Goal: Transaction & Acquisition: Purchase product/service

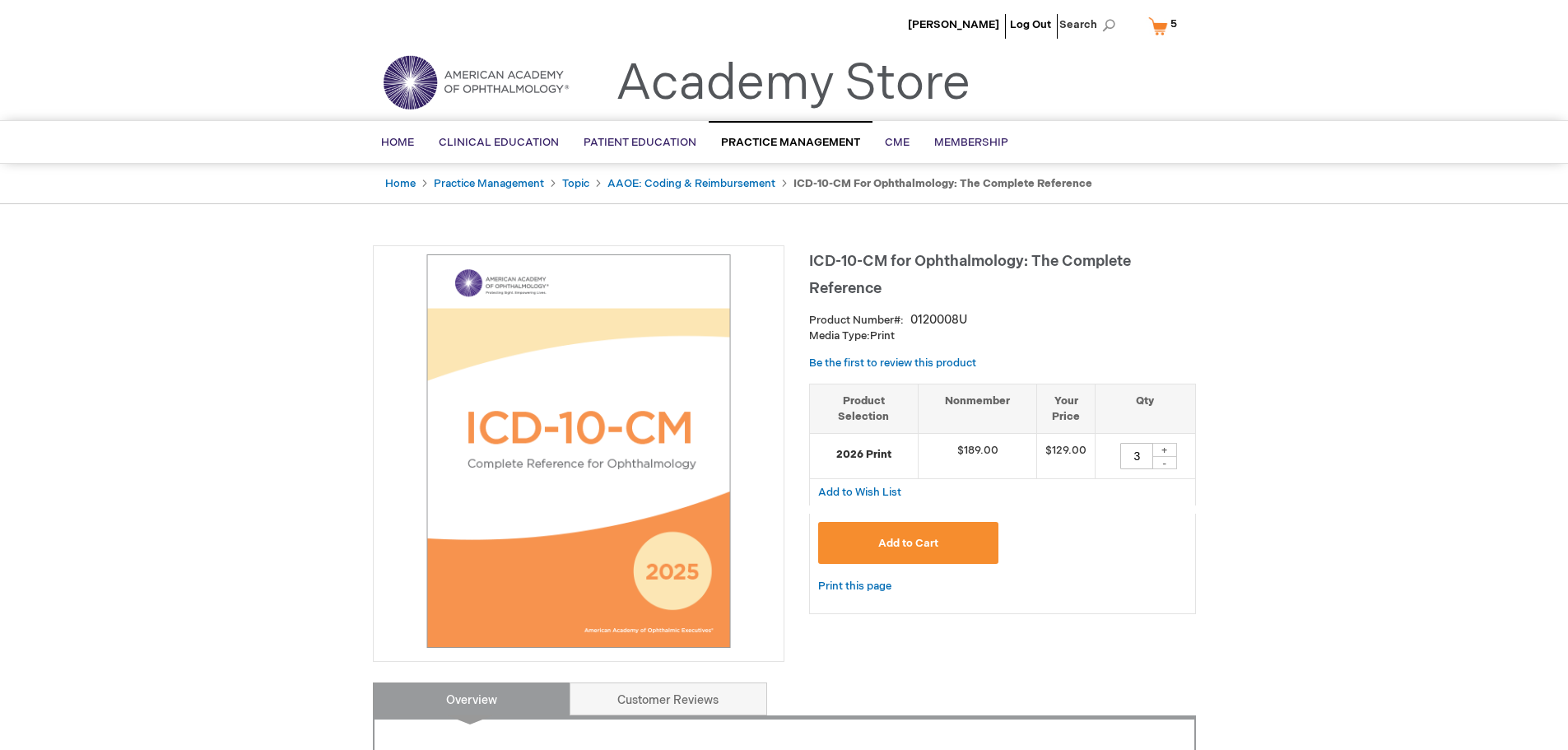
click at [1155, 25] on link "My Cart 5 5 items" at bounding box center [1166, 26] width 43 height 29
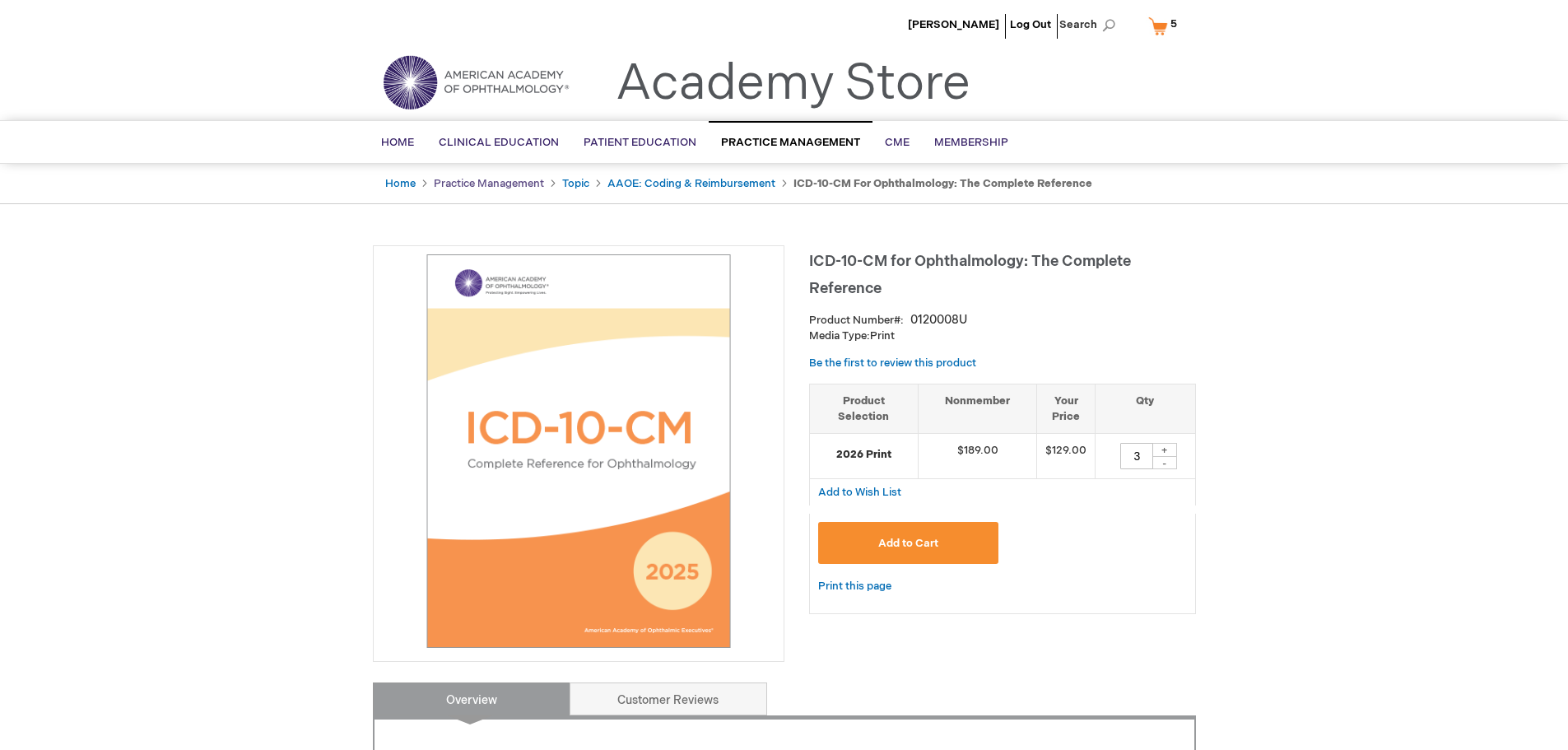
click at [499, 186] on link "Practice Management" at bounding box center [489, 183] width 111 height 13
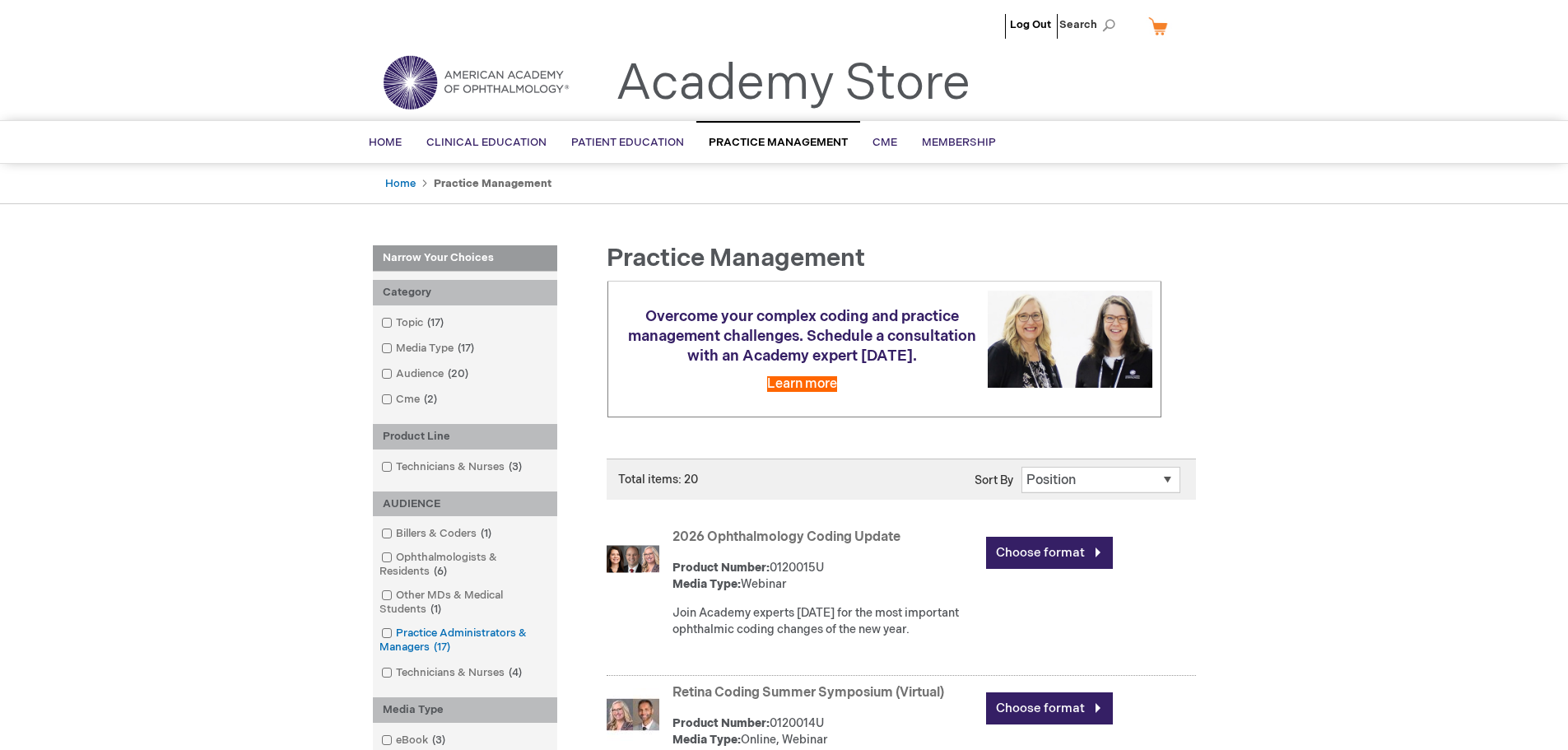
click at [478, 627] on link "Practice Administrators & Managers 17 items" at bounding box center [464, 639] width 176 height 29
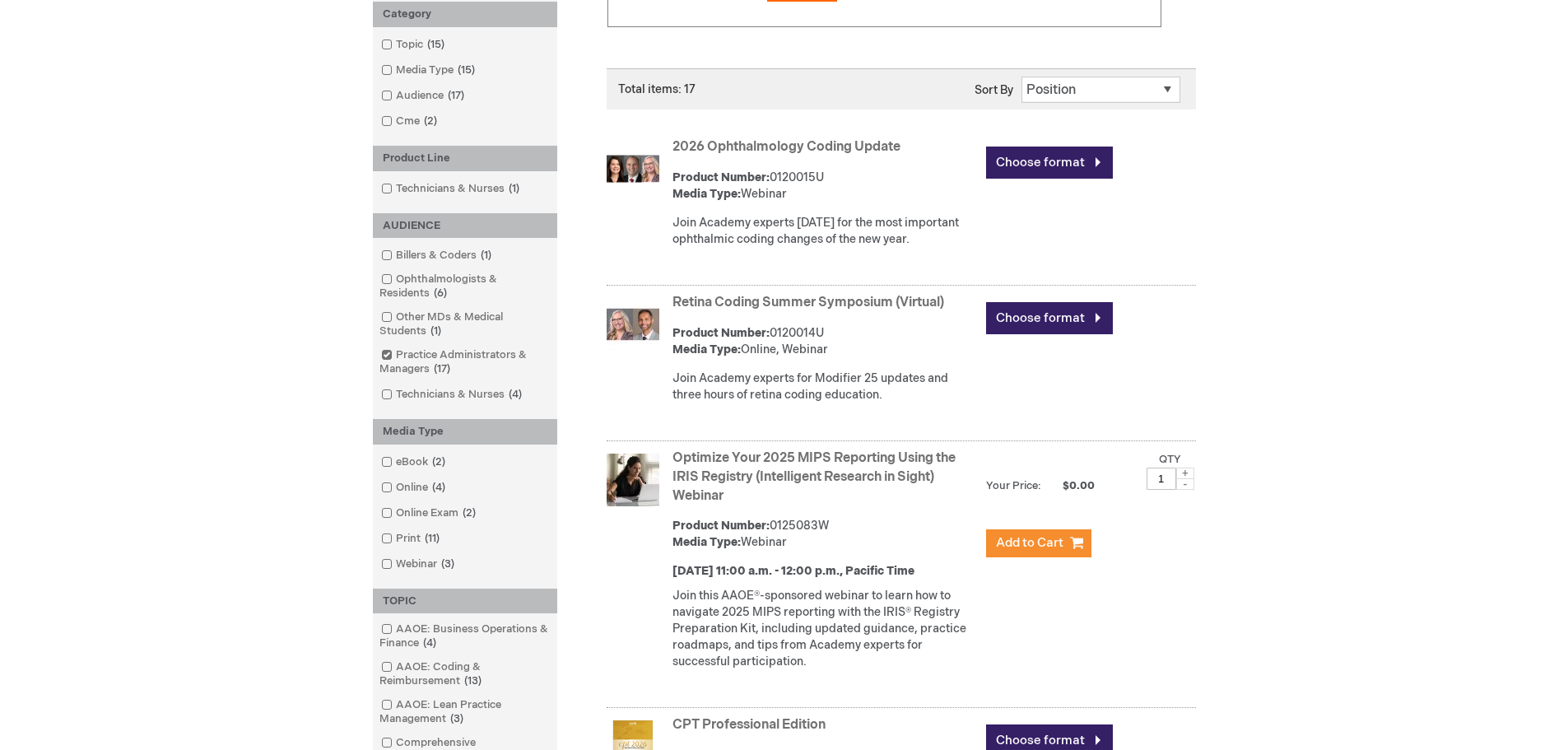
scroll to position [412, 0]
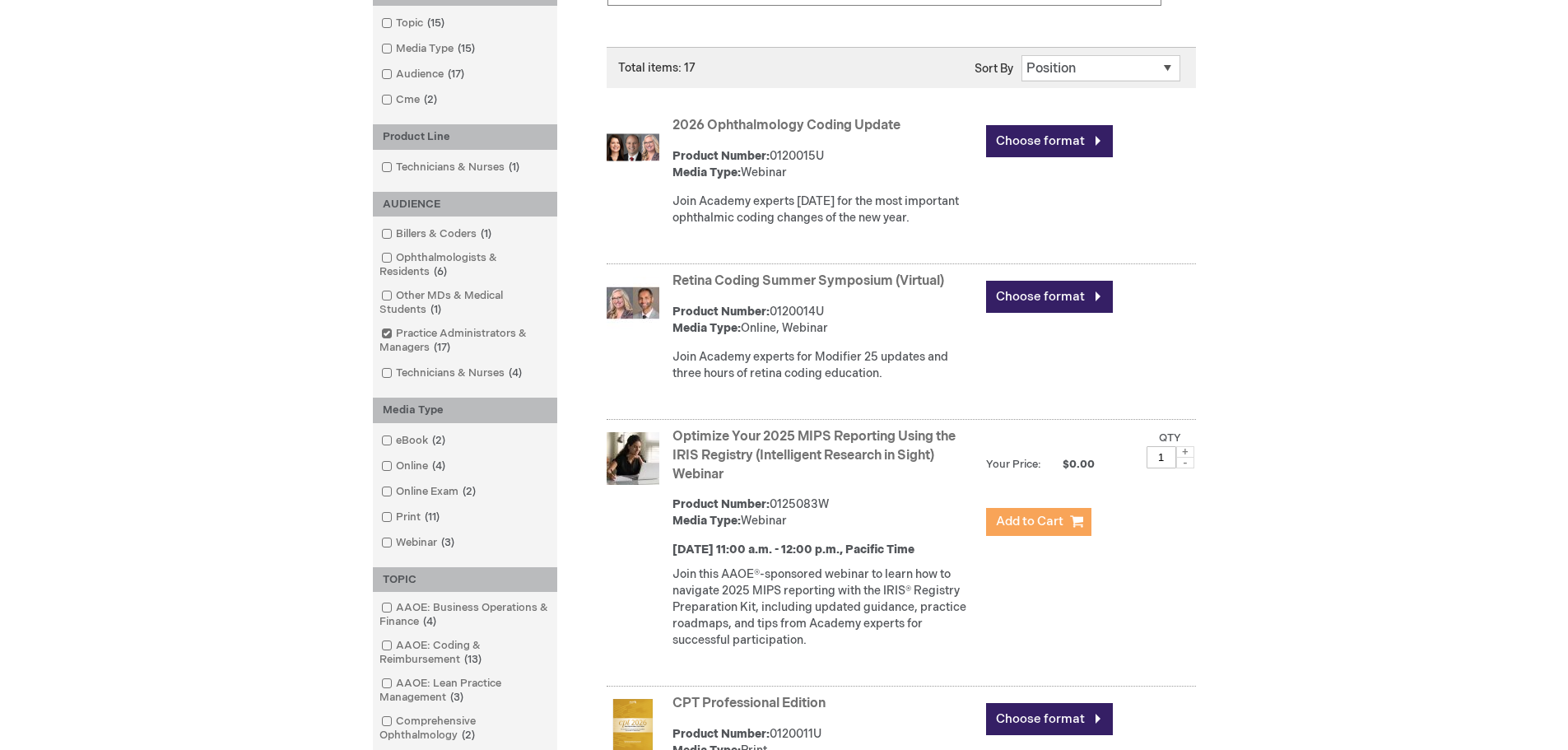
click at [1038, 519] on span "Add to Cart" at bounding box center [1030, 521] width 68 height 16
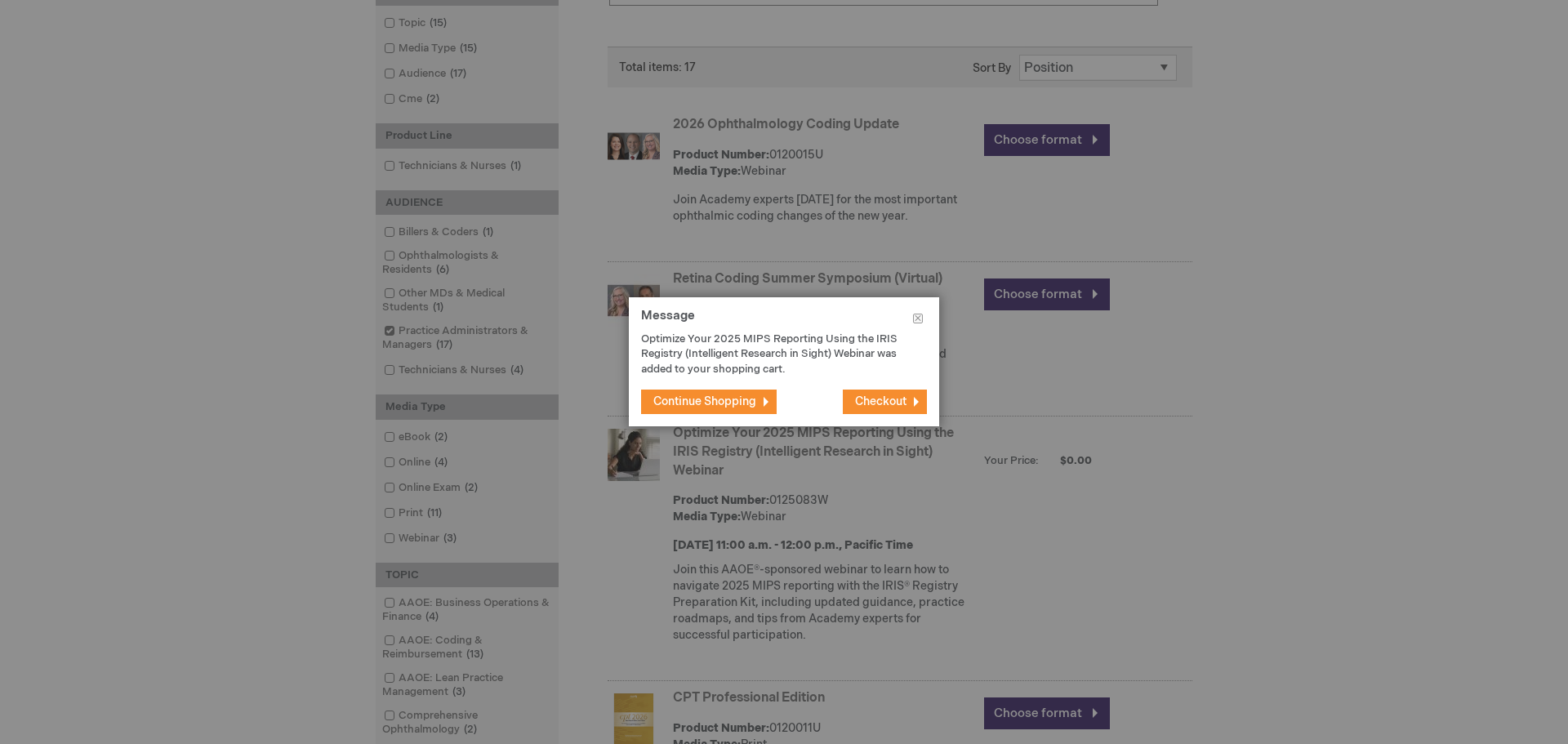
click at [722, 401] on span "Continue Shopping" at bounding box center [704, 401] width 103 height 14
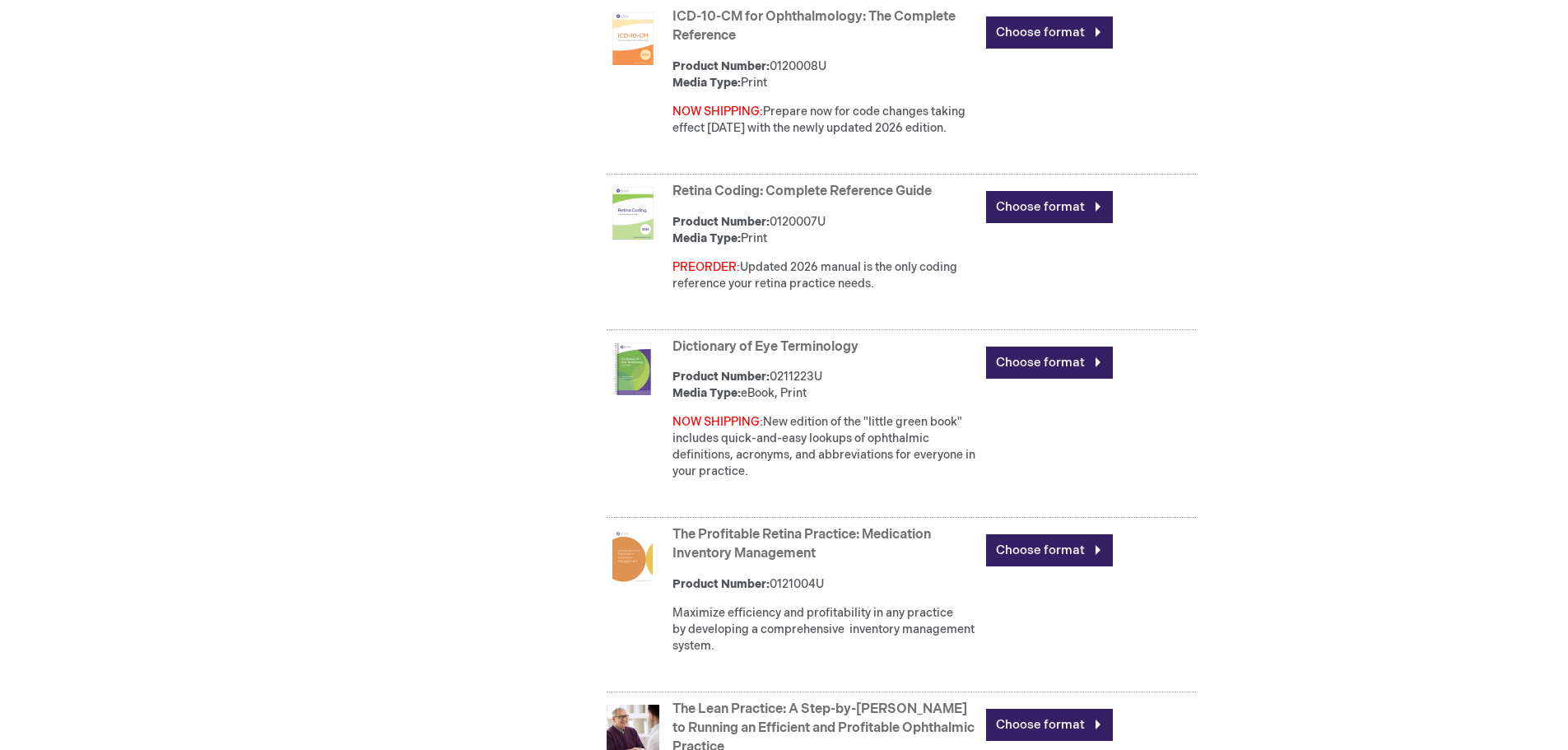
scroll to position [1481, 0]
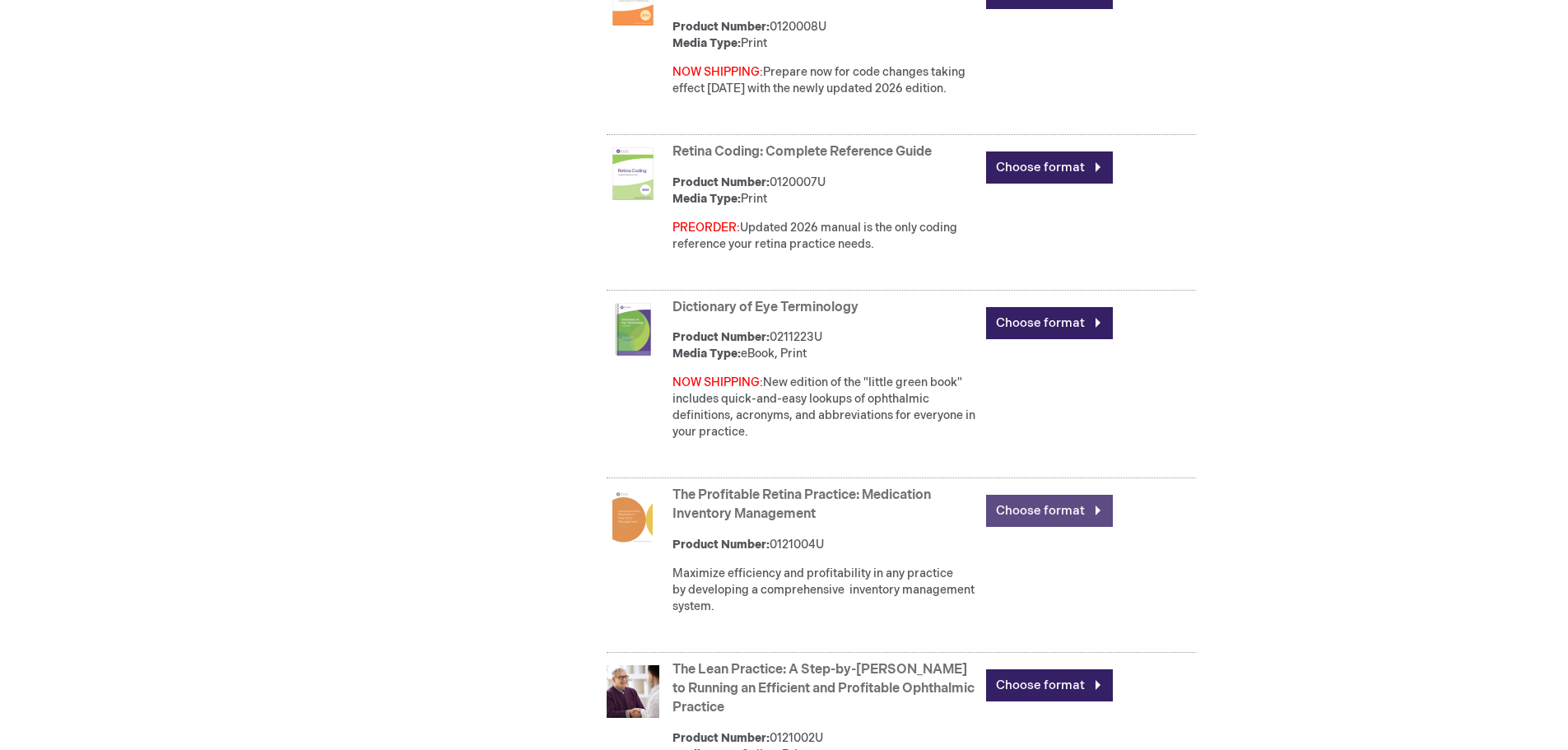
click at [1037, 527] on link "Choose format" at bounding box center [1049, 511] width 127 height 32
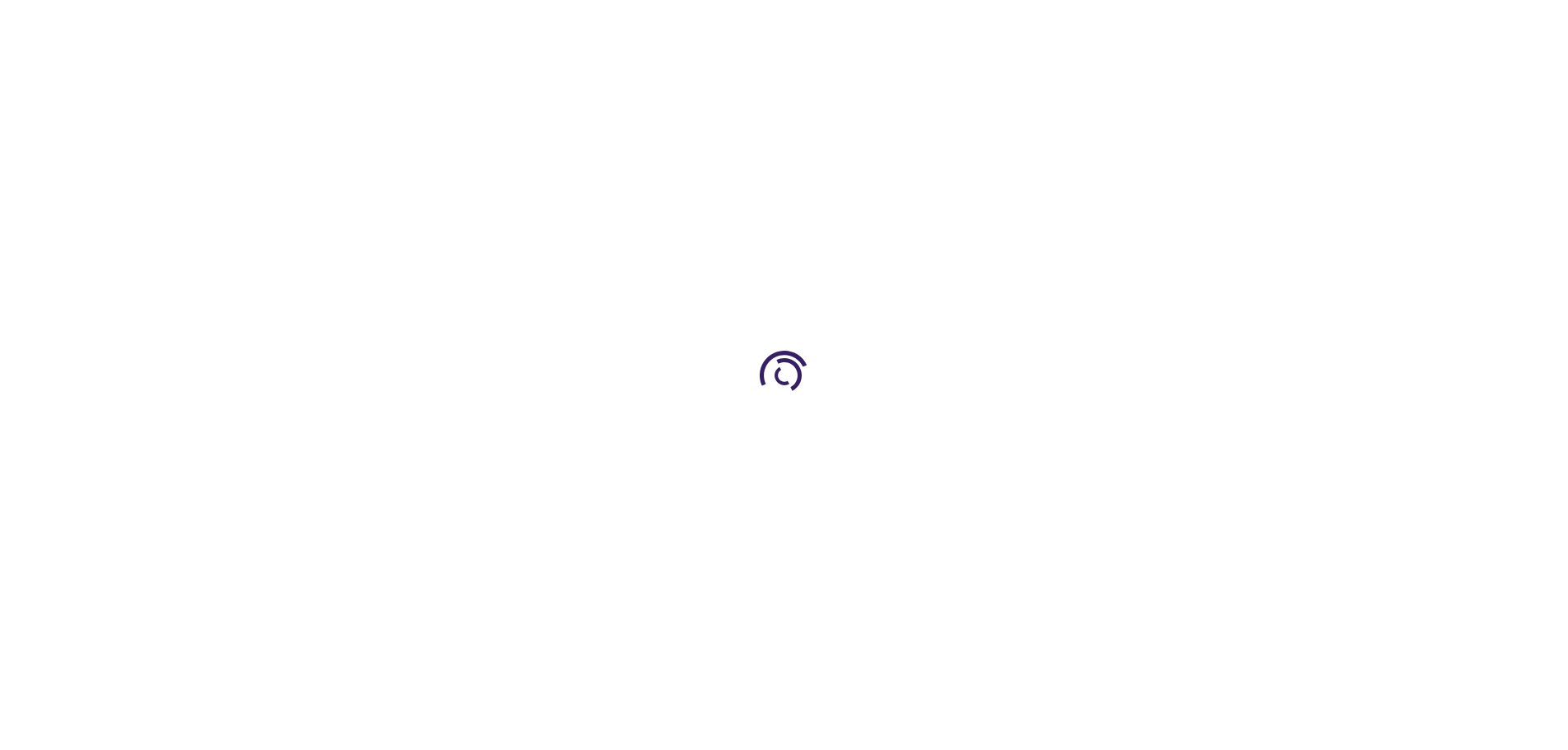
type input "0"
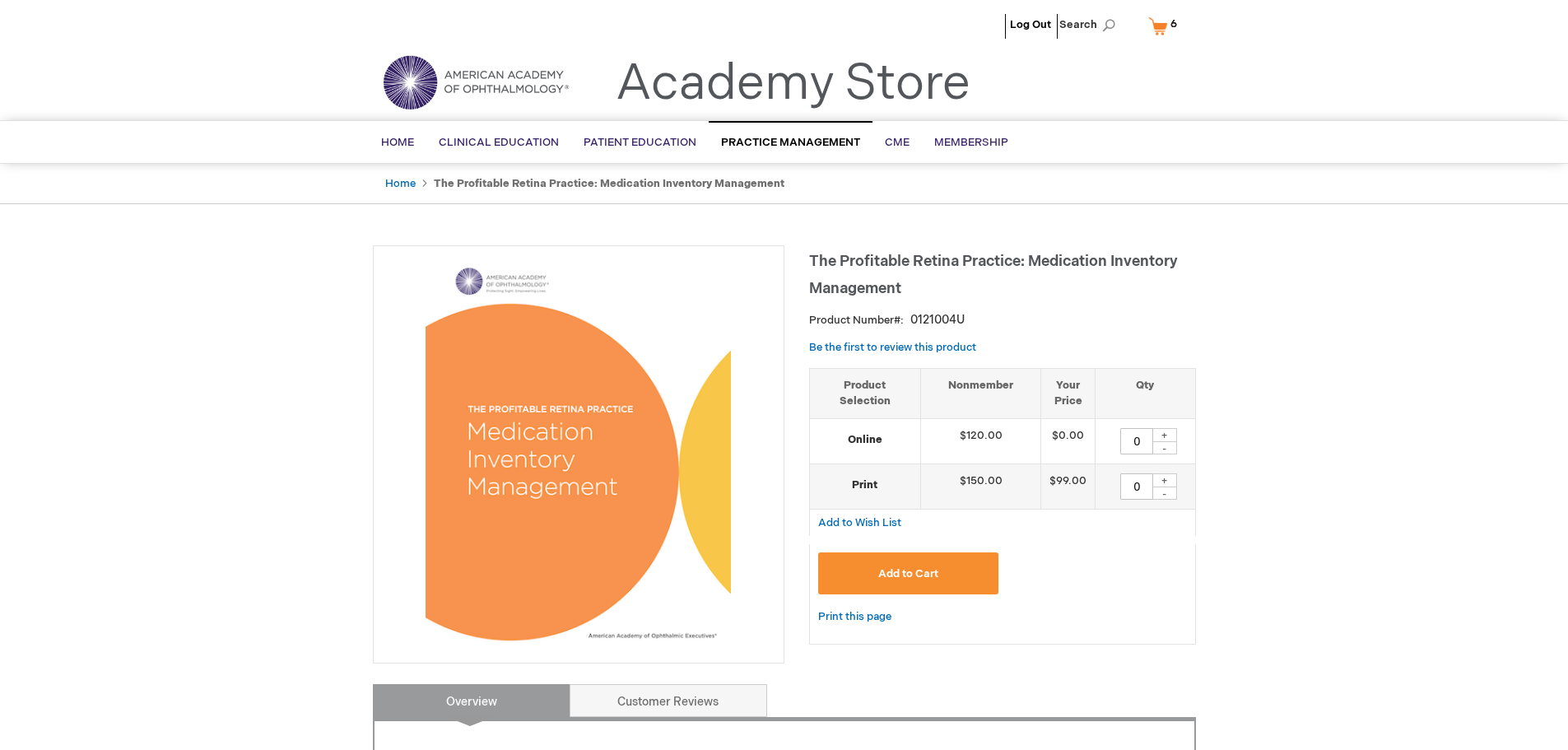
click at [1179, 434] on div "0 + -" at bounding box center [1145, 440] width 82 height 26
click at [1163, 433] on div "+" at bounding box center [1164, 435] width 25 height 14
type input "1"
click at [878, 579] on button "Add to Cart" at bounding box center [908, 572] width 181 height 42
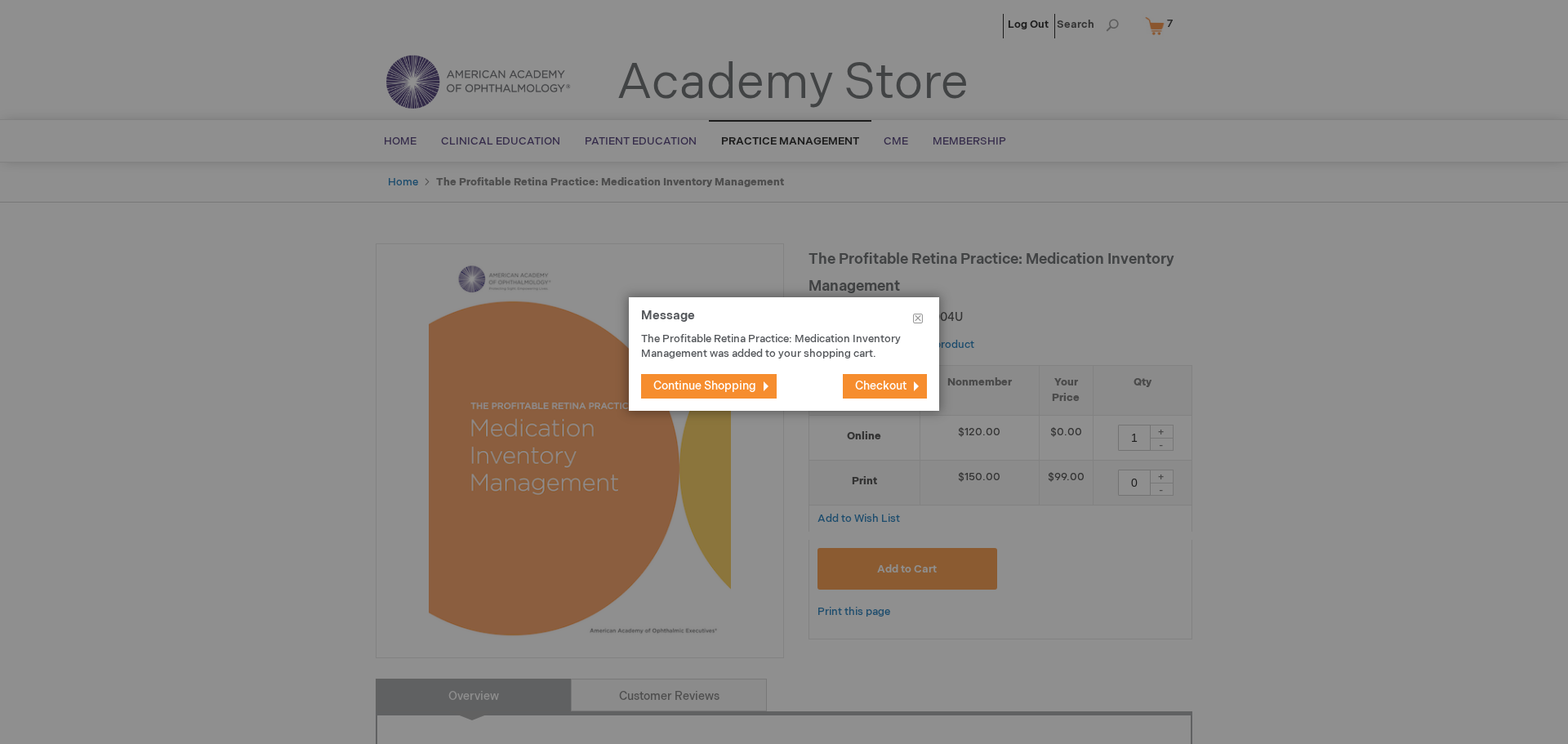
click at [729, 392] on span "Continue Shopping" at bounding box center [704, 386] width 103 height 14
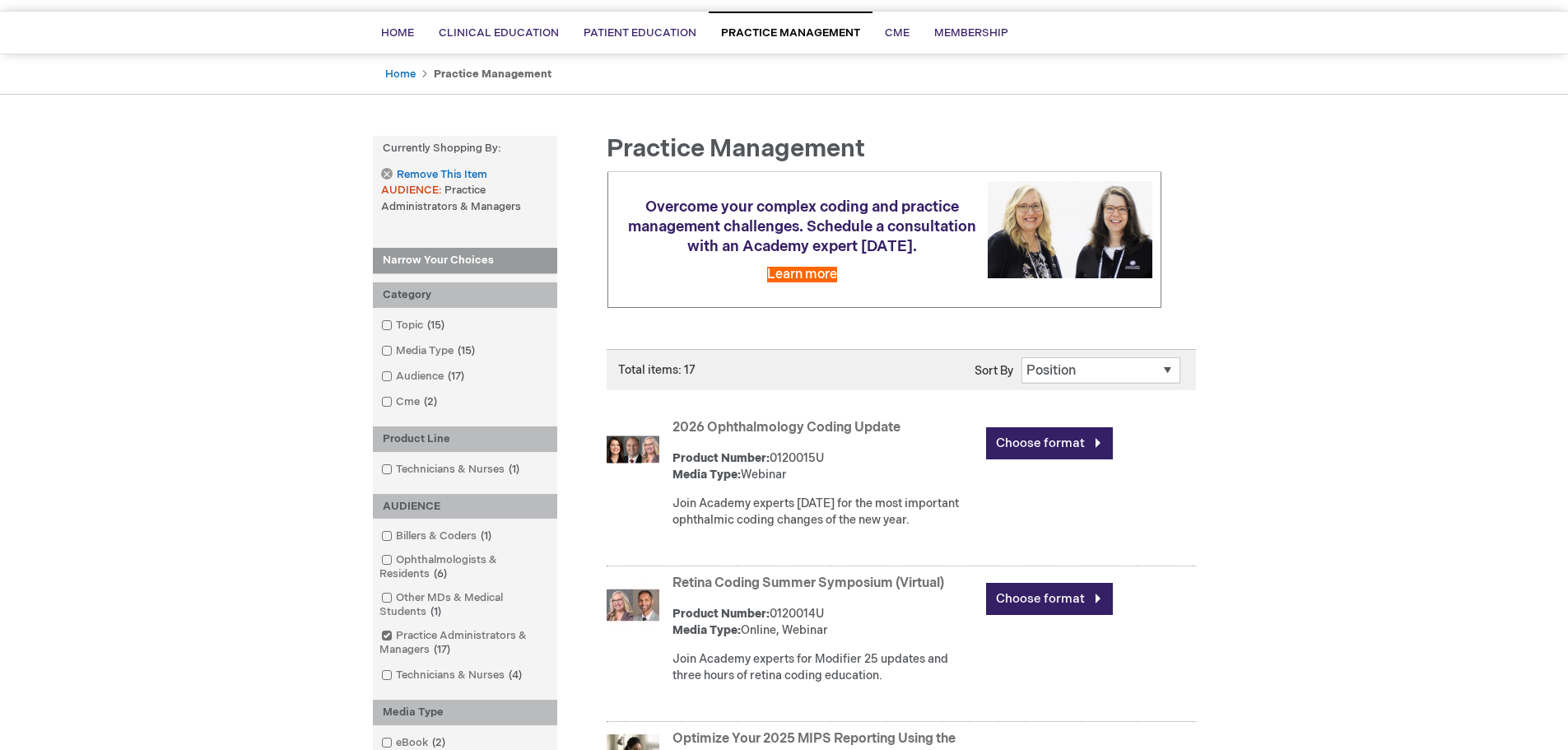
scroll to position [27, 0]
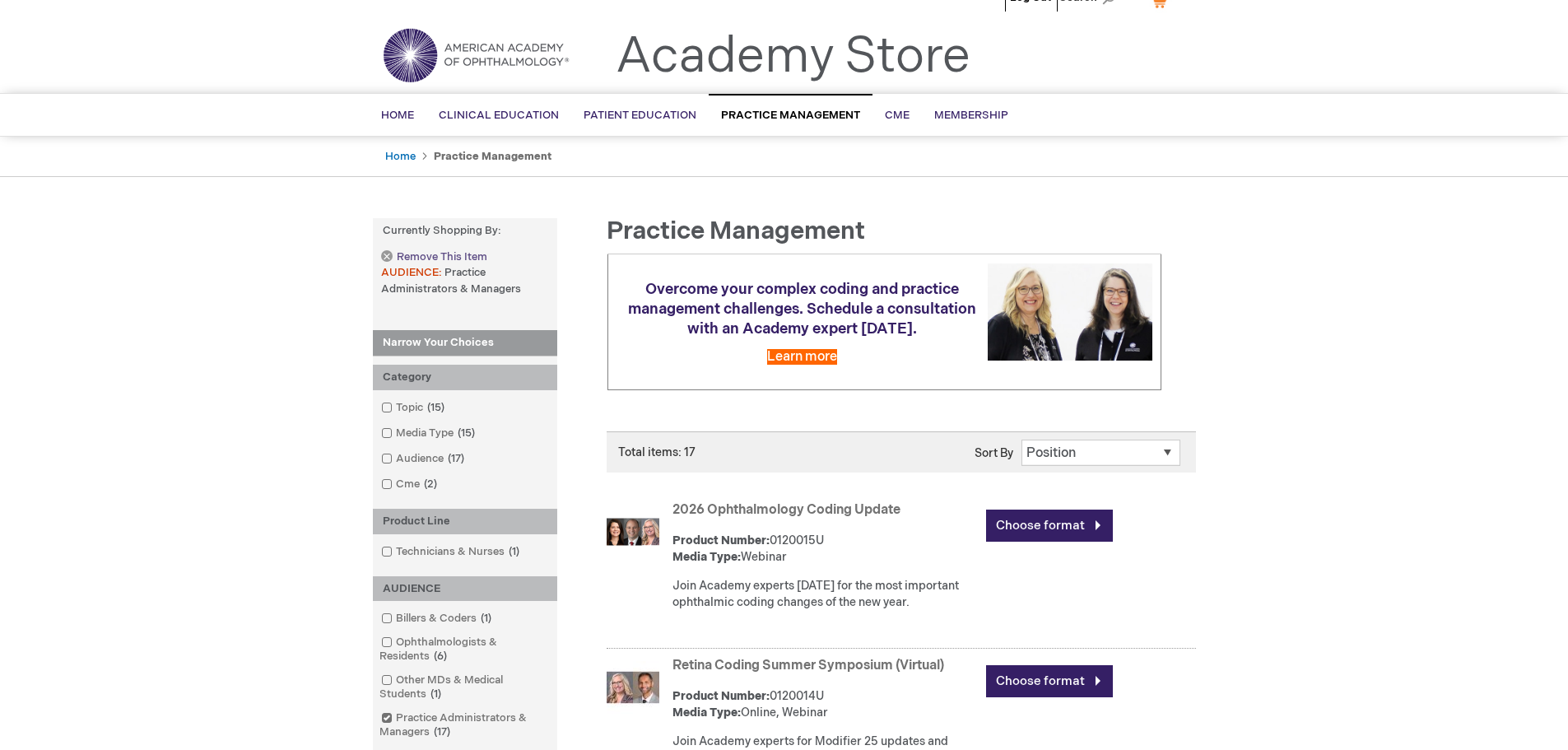
click at [385, 254] on link "Remove This Item" at bounding box center [434, 257] width 105 height 14
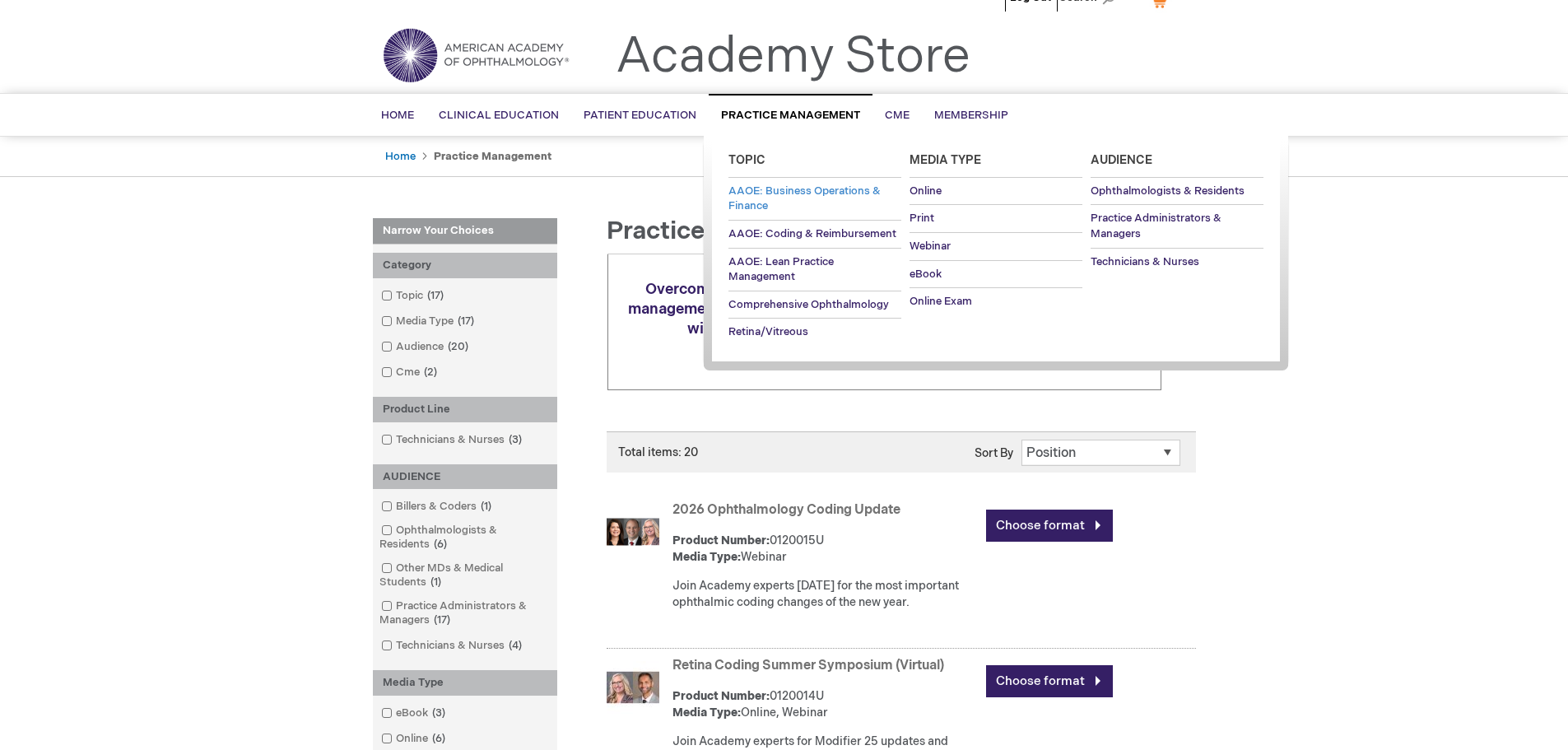
click at [798, 195] on span "AAOE: Business Operations & Finance" at bounding box center [805, 198] width 153 height 29
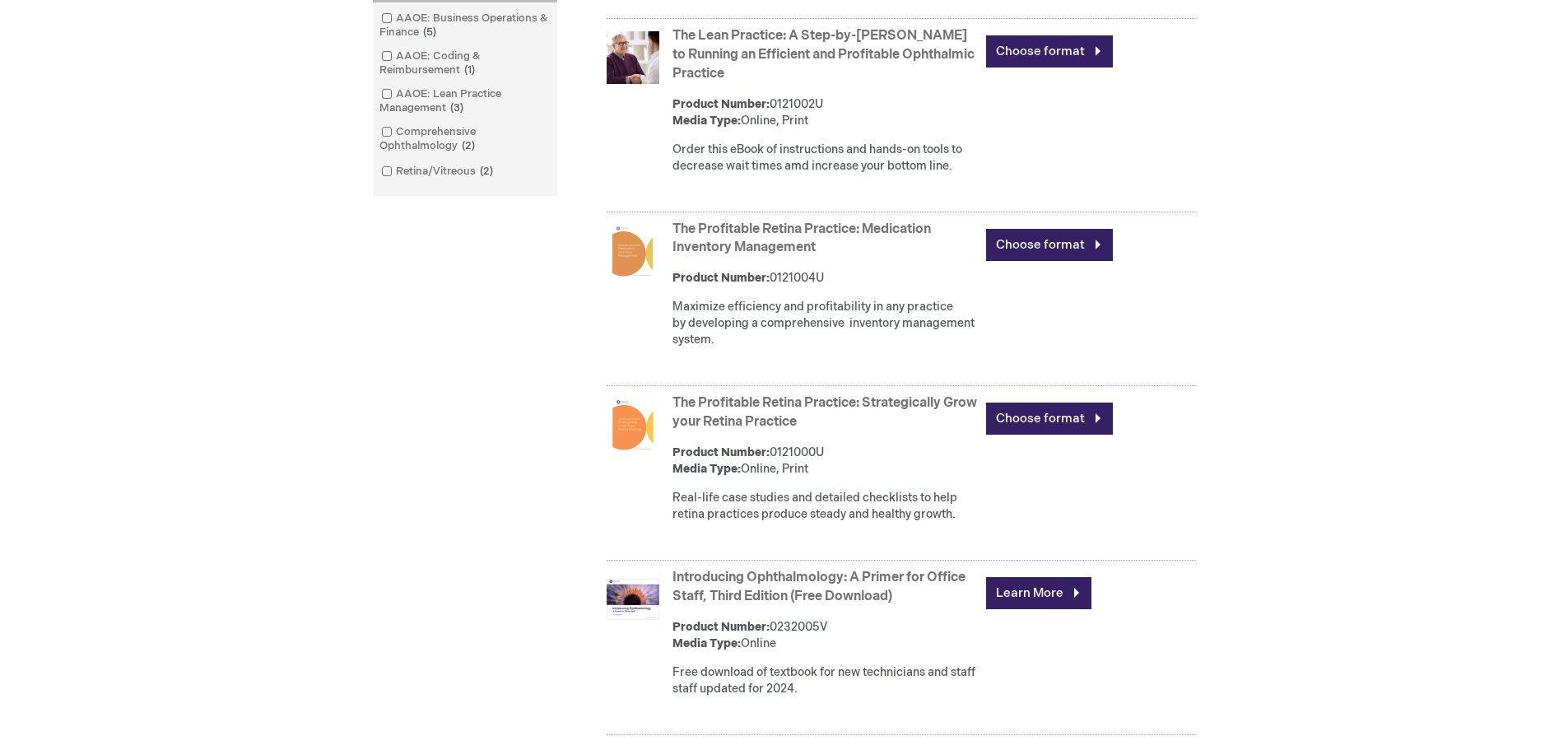
scroll to position [658, 0]
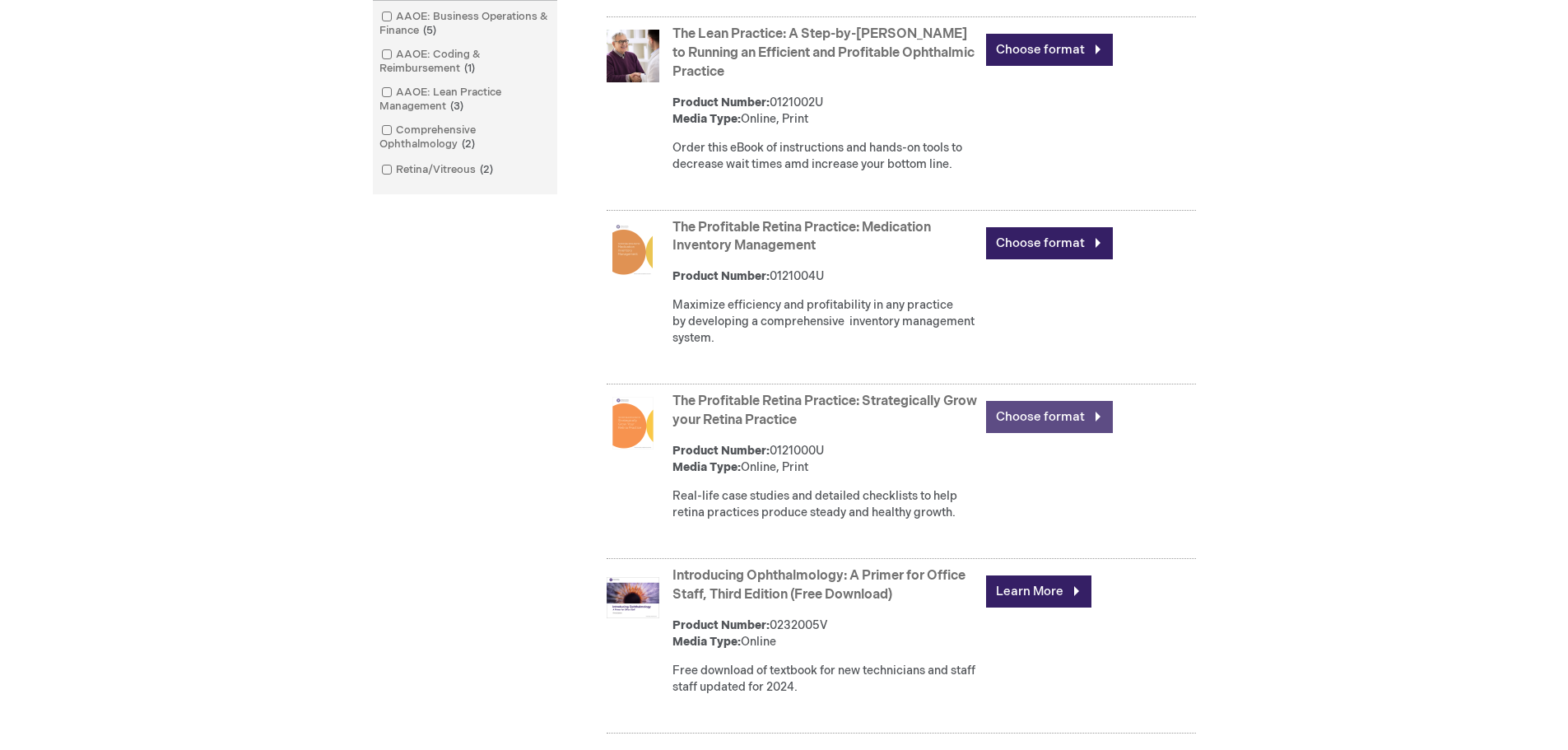
click at [1057, 433] on link "Choose format" at bounding box center [1049, 417] width 127 height 32
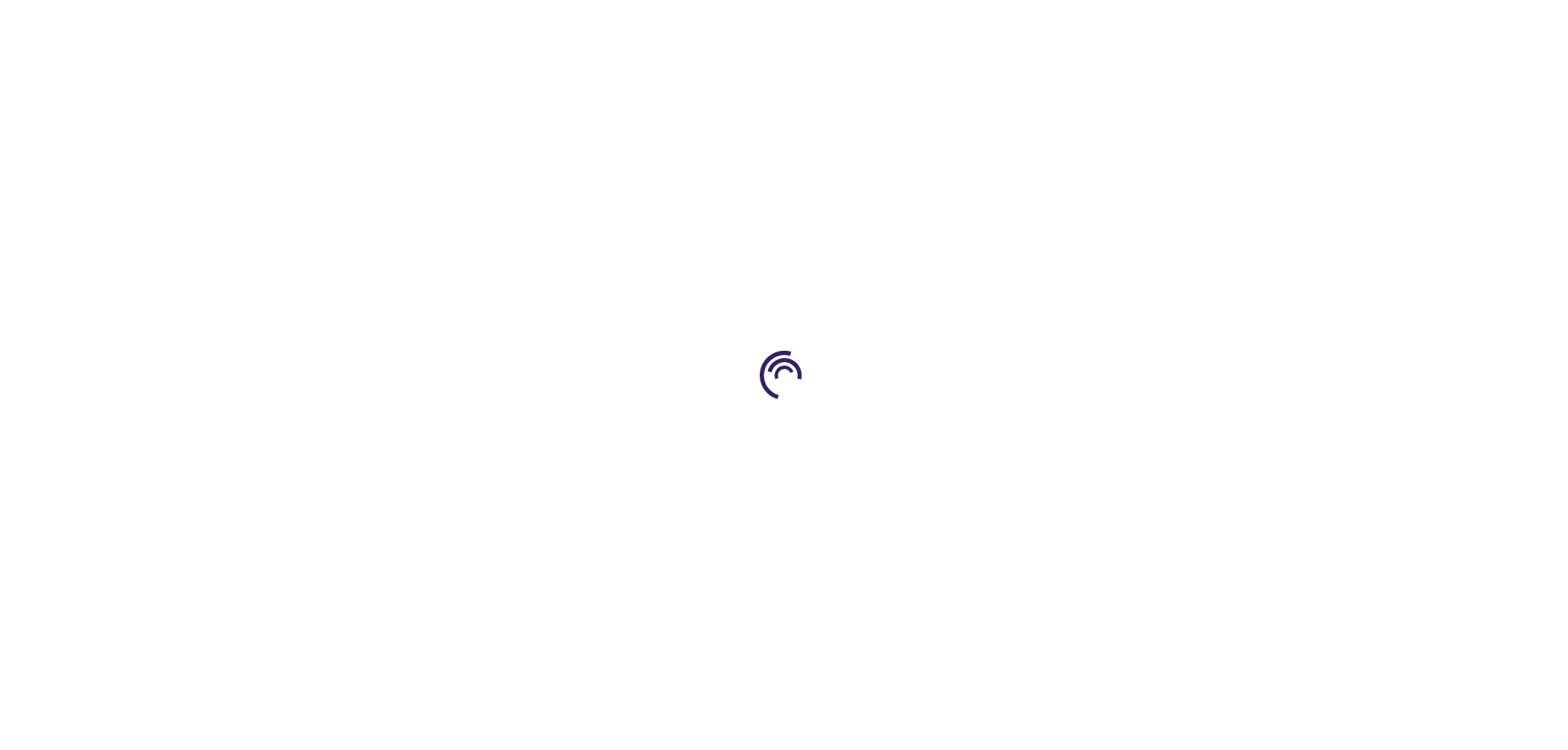
type input "0"
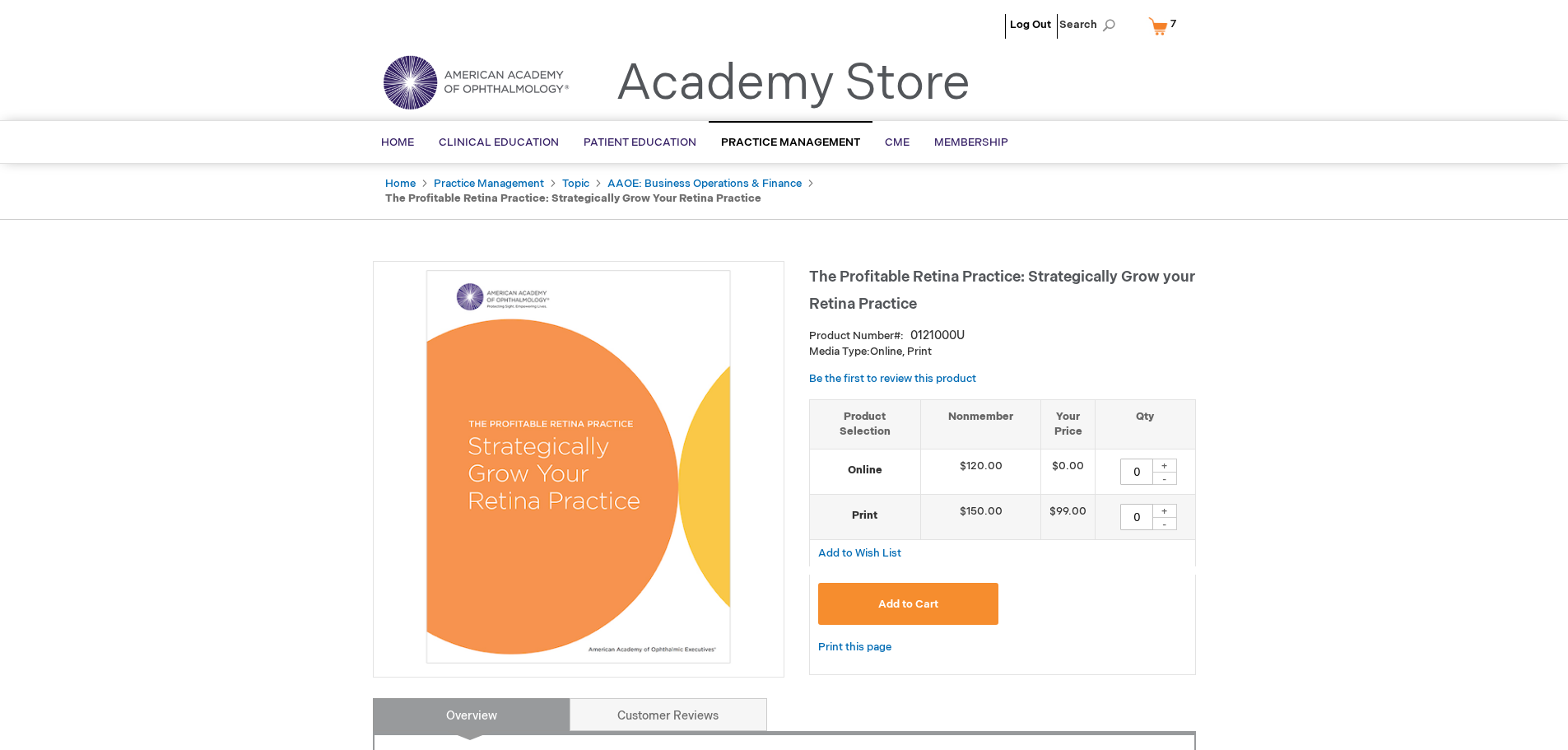
click at [1166, 468] on div "+" at bounding box center [1164, 465] width 25 height 14
type input "1"
click at [929, 604] on span "Add to Cart" at bounding box center [907, 604] width 60 height 13
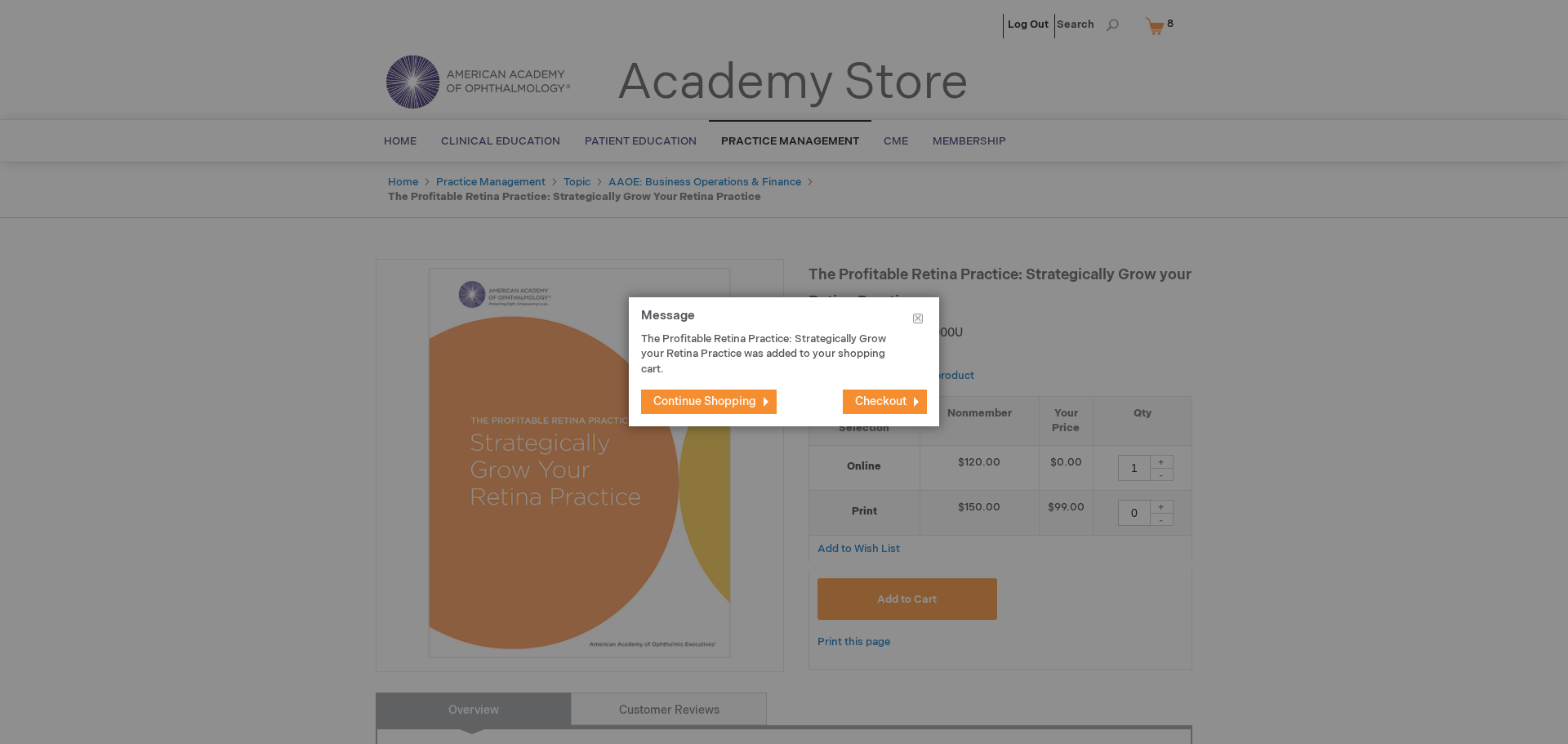
click at [747, 405] on span "Continue Shopping" at bounding box center [704, 401] width 103 height 14
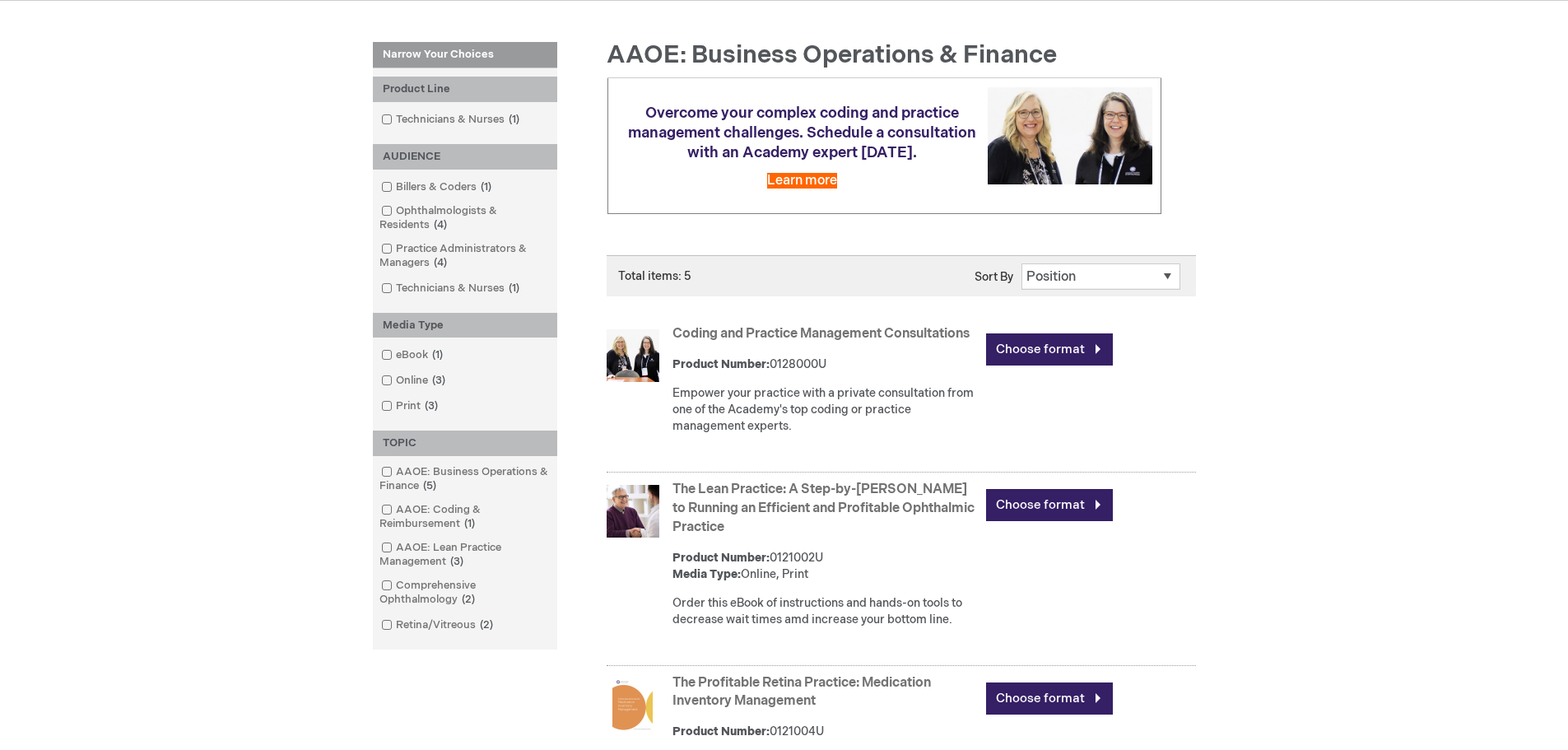
scroll to position [122, 0]
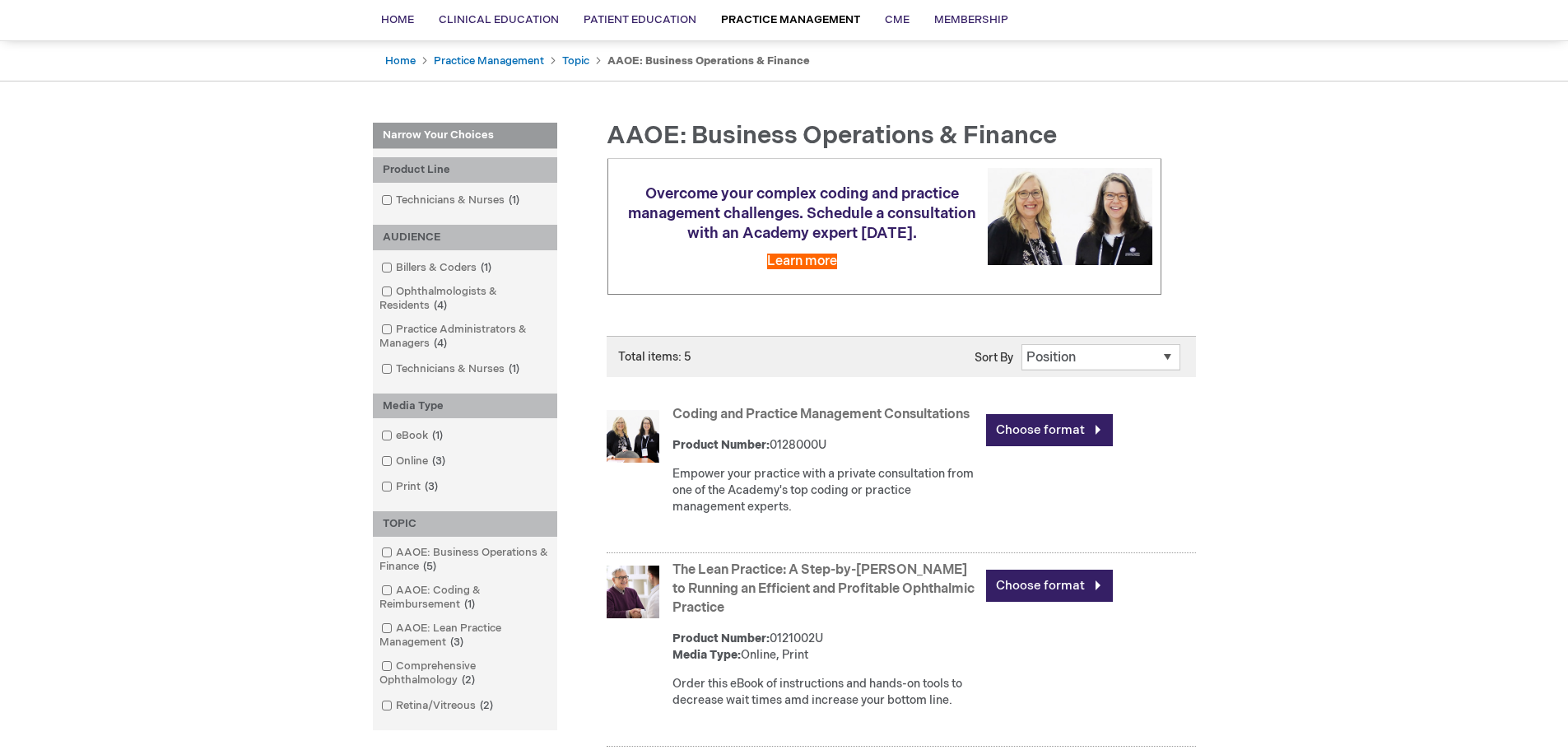
click at [757, 418] on link "Coding and Practice Management Consultations" at bounding box center [821, 414] width 297 height 16
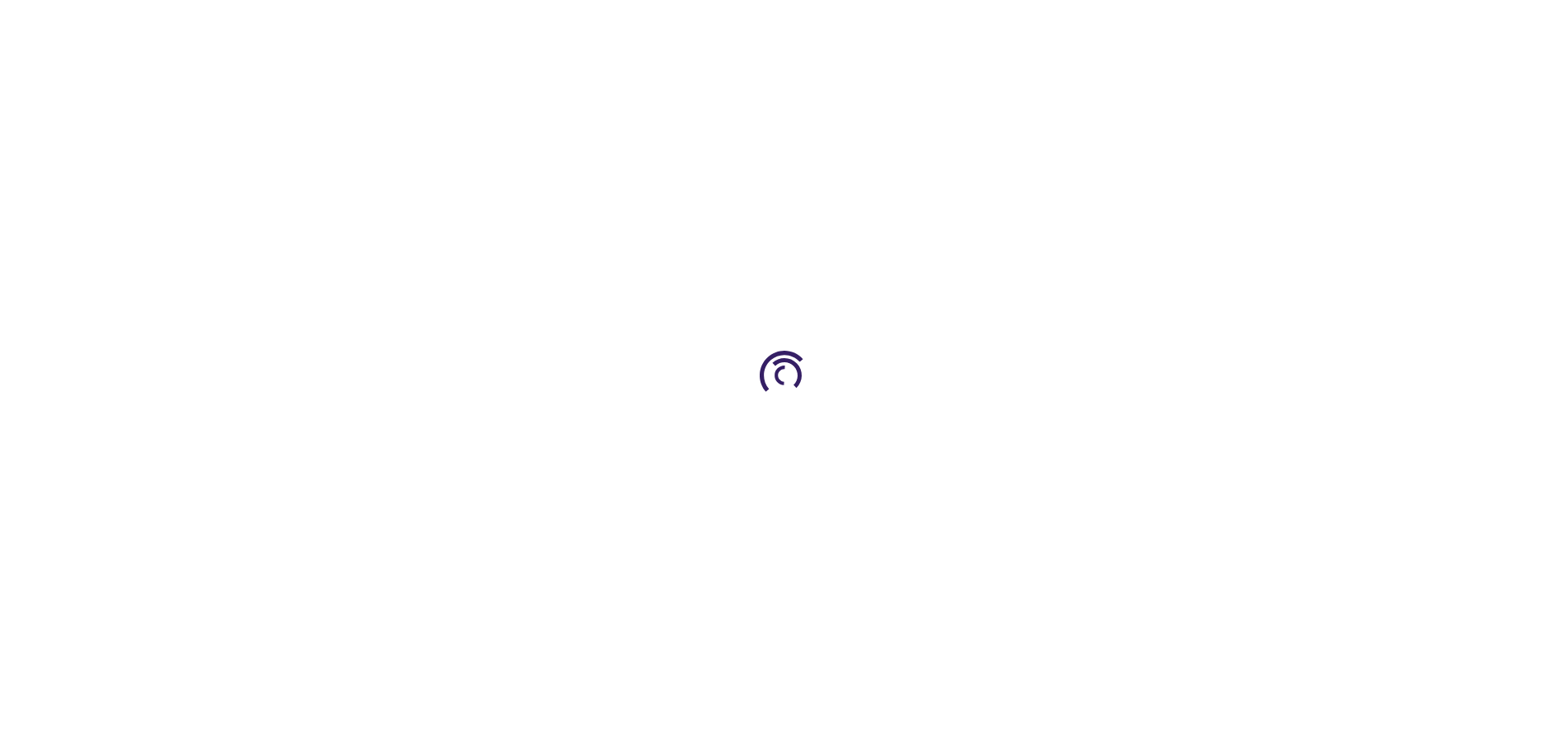
type input "0"
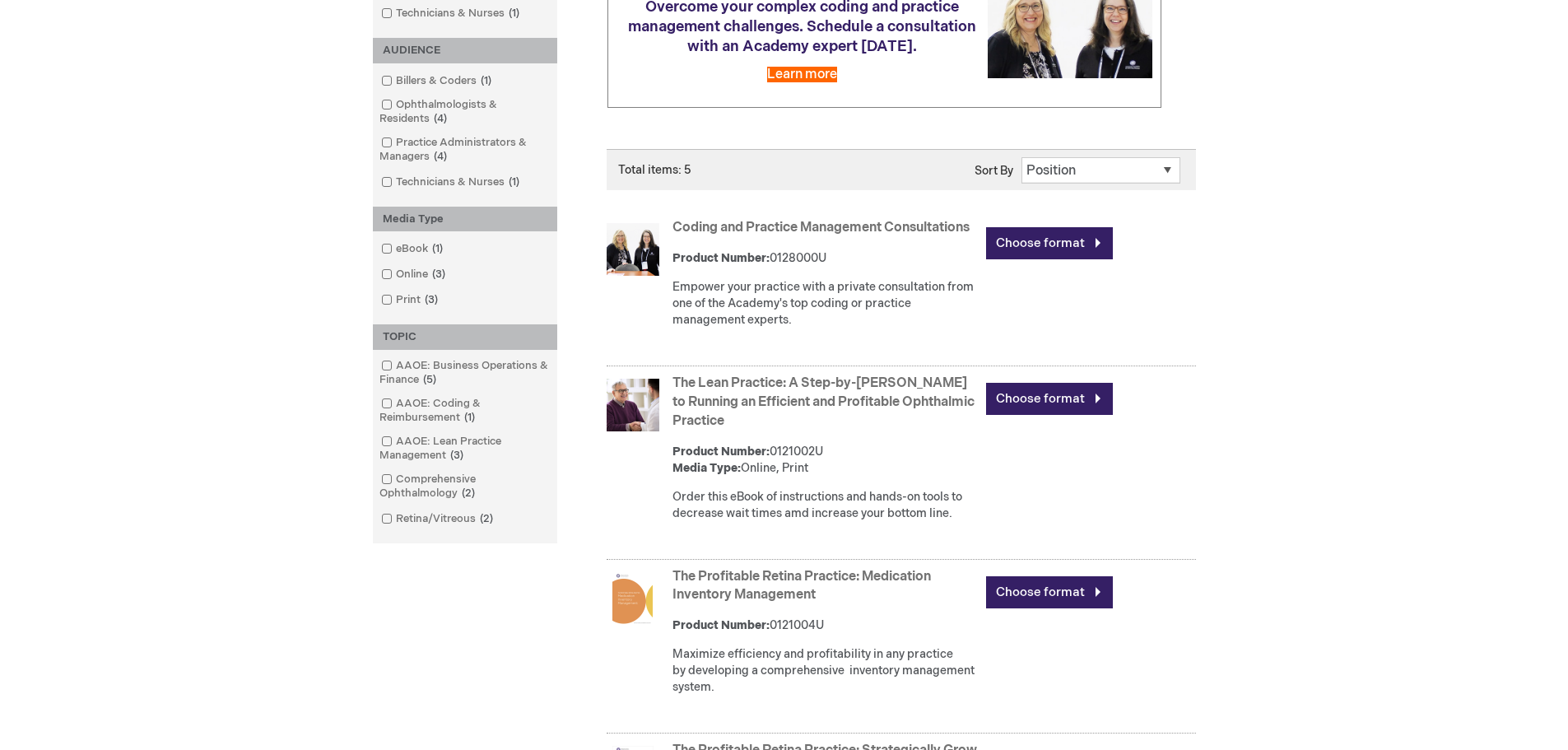
scroll to position [205, 0]
